Goal: Task Accomplishment & Management: Manage account settings

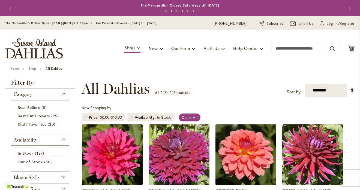
click at [332, 23] on span "Log In/Register" at bounding box center [341, 23] width 28 height 5
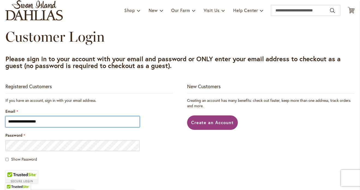
scroll to position [40, 0]
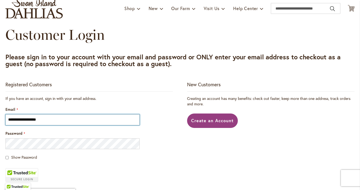
type input "**********"
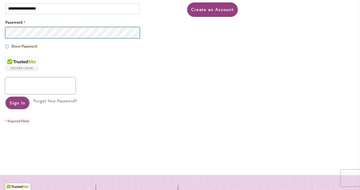
scroll to position [156, 0]
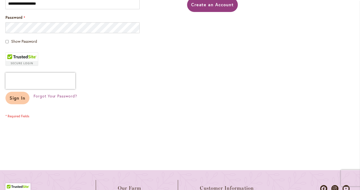
click at [15, 99] on span "Sign In" at bounding box center [18, 98] width 16 height 6
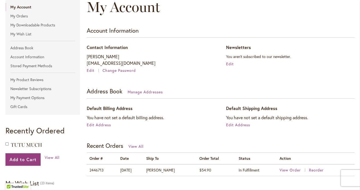
scroll to position [62, 0]
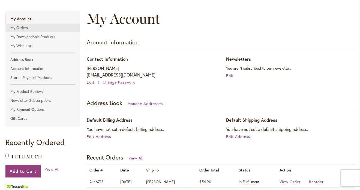
click at [18, 27] on link "My Orders" at bounding box center [42, 28] width 74 height 8
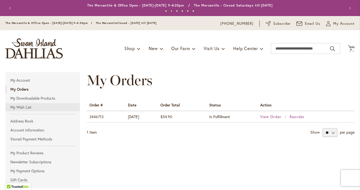
click at [23, 108] on link "My Wish List" at bounding box center [42, 107] width 74 height 8
